Goal: Find specific page/section: Find specific page/section

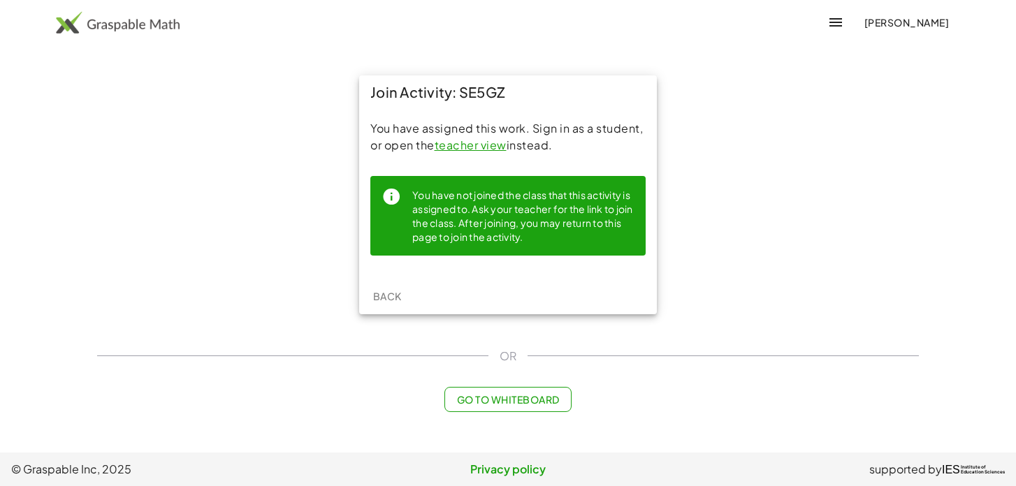
click at [844, 22] on icon "button" at bounding box center [835, 22] width 17 height 17
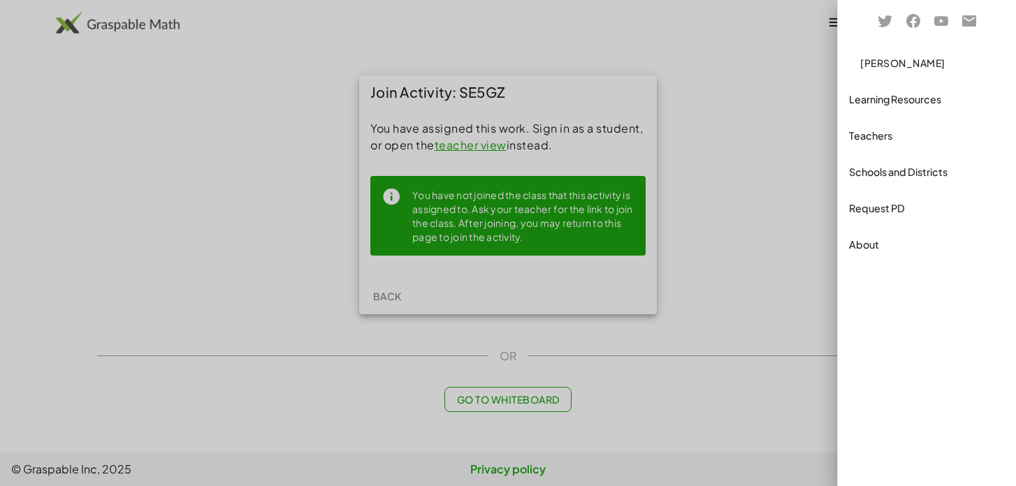
click at [903, 171] on div "Schools and Districts" at bounding box center [927, 171] width 156 height 17
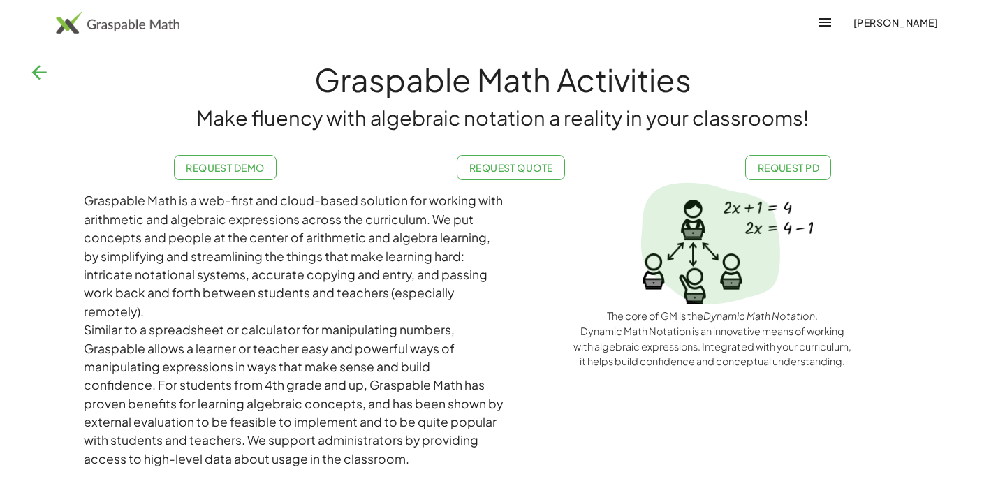
click at [40, 68] on icon "button" at bounding box center [39, 72] width 22 height 22
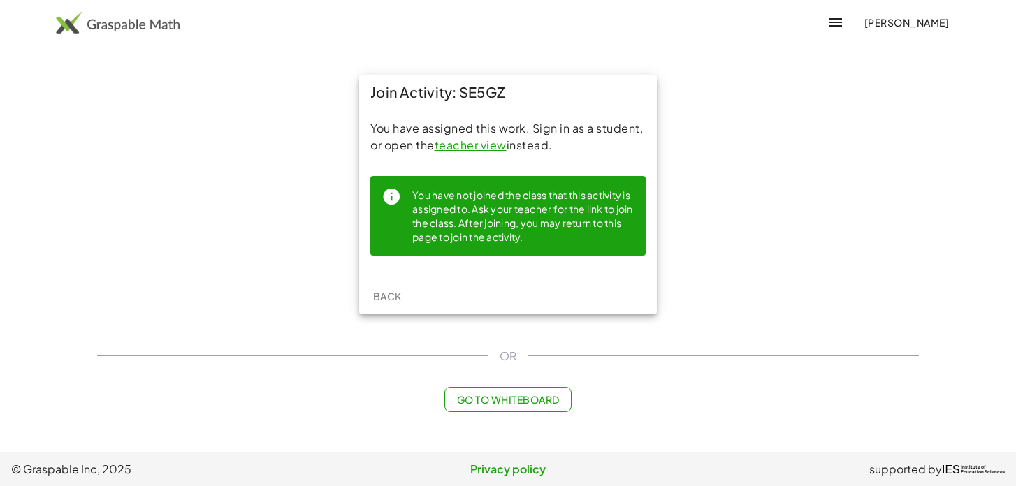
click at [457, 212] on div "You have not joined the class that this activity is assigned to. Ask your teach…" at bounding box center [523, 215] width 222 height 57
click at [397, 299] on span "Back" at bounding box center [386, 296] width 29 height 13
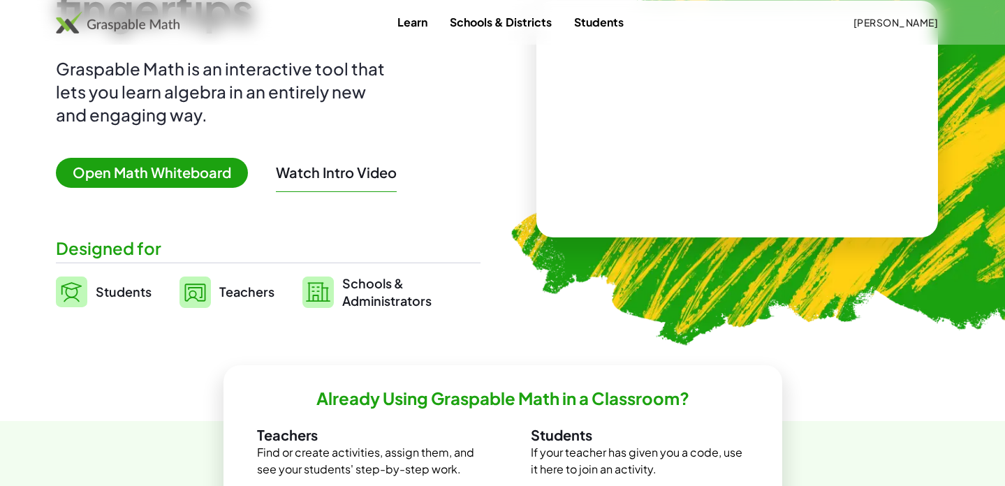
scroll to position [150, 0]
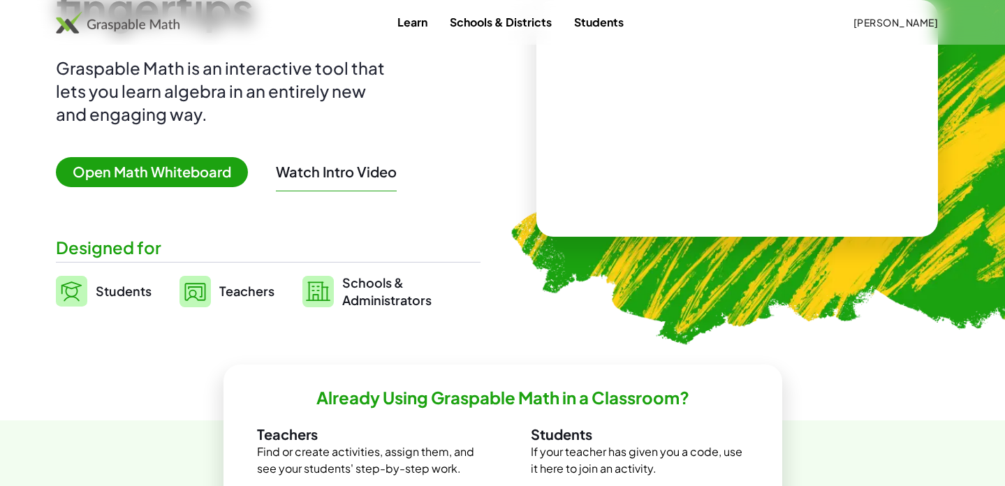
click at [122, 291] on span "Students" at bounding box center [124, 291] width 56 height 16
